Goal: Task Accomplishment & Management: Manage account settings

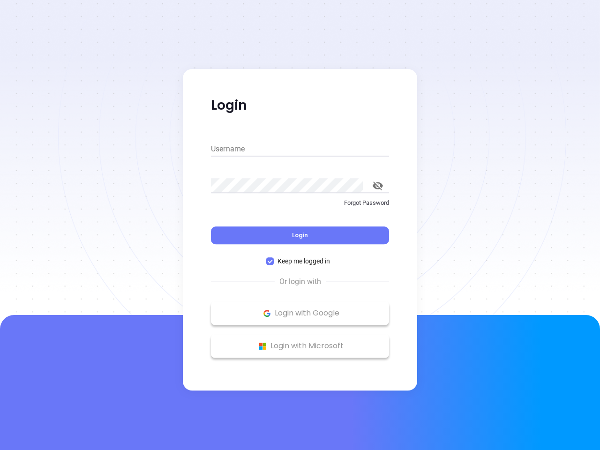
click at [300, 225] on div "Login" at bounding box center [300, 229] width 178 height 29
click at [300, 149] on input "Username" at bounding box center [300, 149] width 178 height 15
click at [378, 186] on icon "toggle password visibility" at bounding box center [378, 185] width 10 height 9
click at [300, 235] on span "Login" at bounding box center [300, 235] width 16 height 8
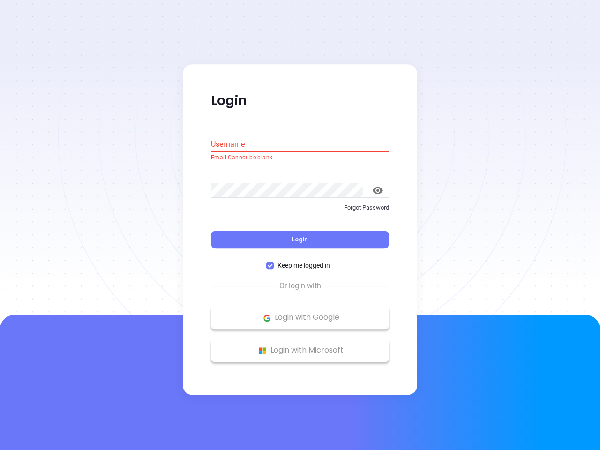
click at [300, 261] on span "Keep me logged in" at bounding box center [304, 266] width 60 height 10
click at [274, 262] on input "Keep me logged in" at bounding box center [269, 265] width 7 height 7
checkbox input "false"
click at [300, 313] on p "Login with Google" at bounding box center [300, 318] width 169 height 14
click at [300, 346] on p "Login with Microsoft" at bounding box center [300, 351] width 169 height 14
